Goal: Task Accomplishment & Management: Use online tool/utility

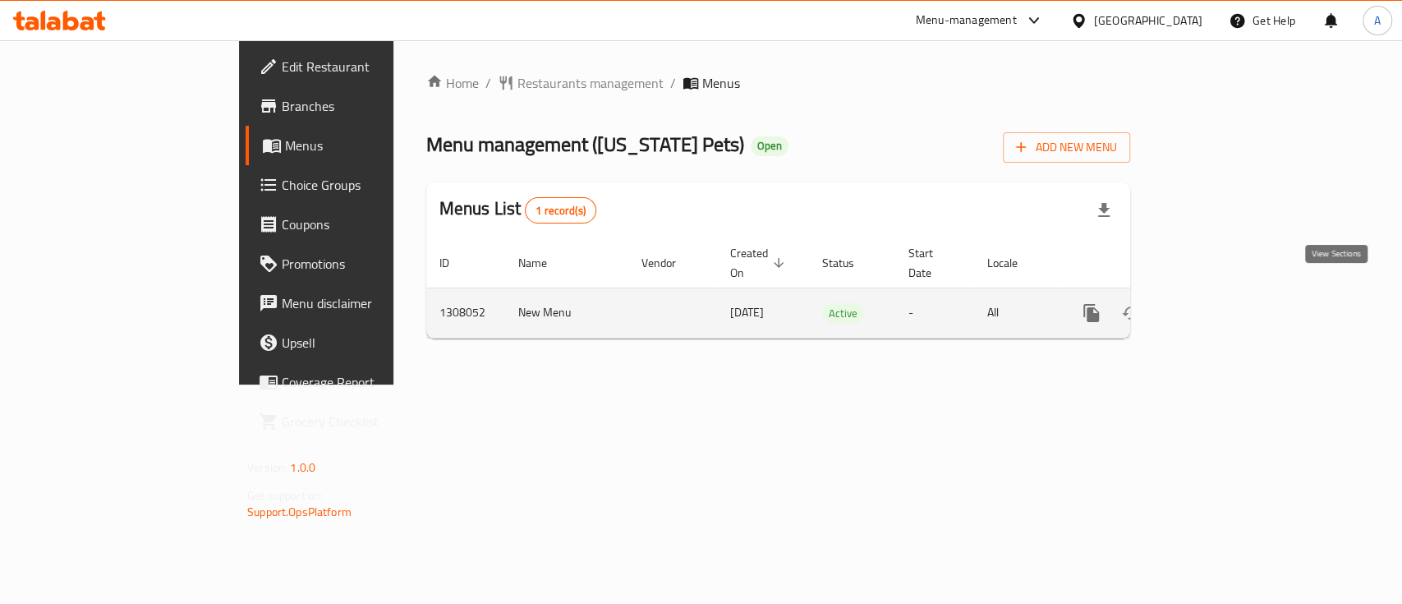
click at [1217, 306] on icon "enhanced table" at bounding box center [1209, 313] width 15 height 15
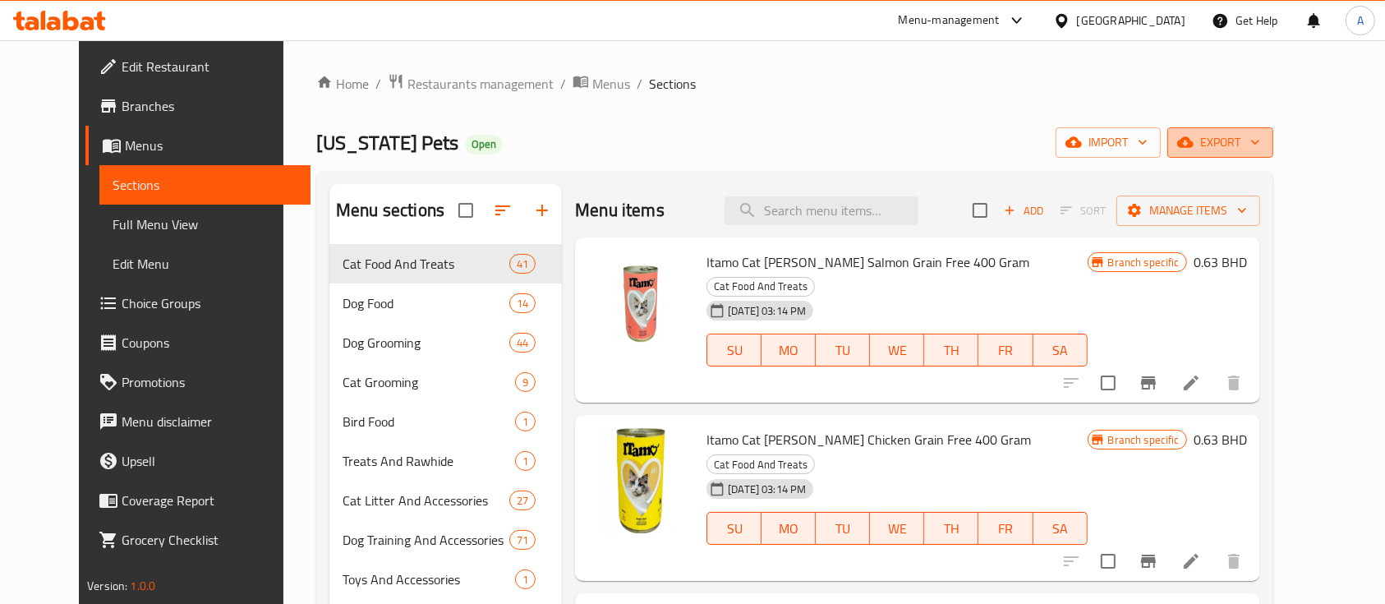
click at [1260, 153] on span "export" at bounding box center [1220, 142] width 80 height 21
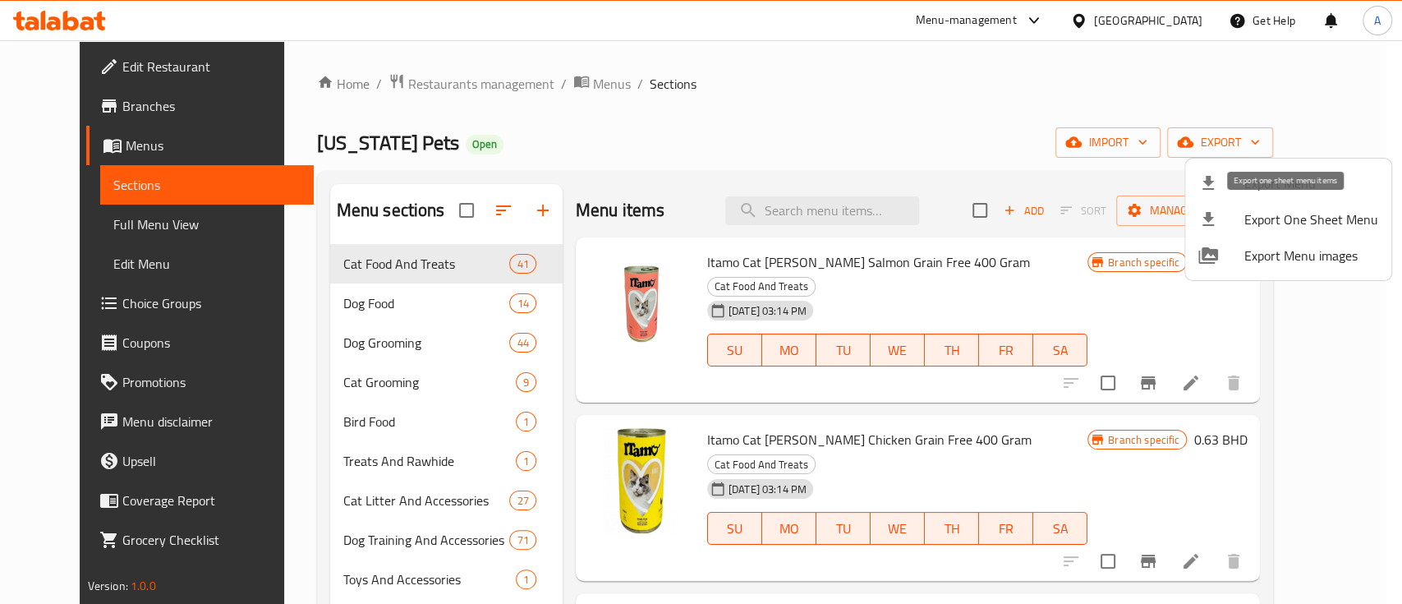
click at [1352, 214] on span "Export One Sheet Menu" at bounding box center [1311, 219] width 134 height 20
click at [354, 141] on div at bounding box center [701, 302] width 1402 height 604
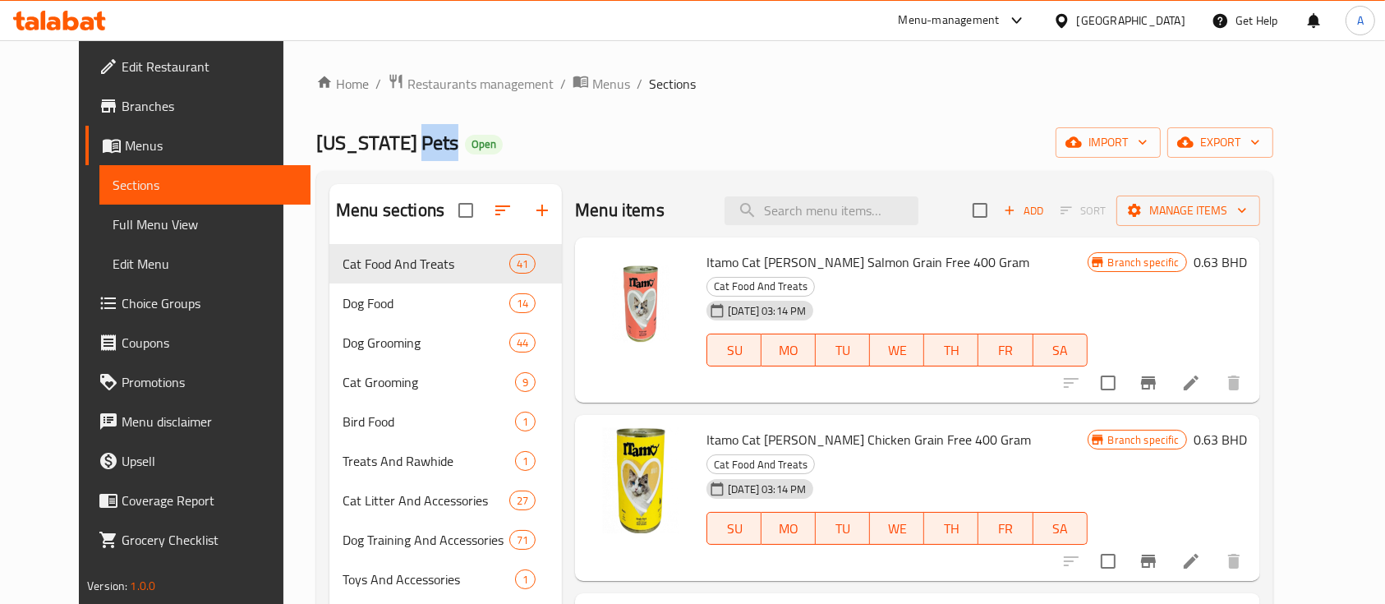
click at [354, 141] on span "[US_STATE] Pets" at bounding box center [387, 142] width 142 height 37
copy span "[US_STATE] Pets"
